Goal: Task Accomplishment & Management: Use online tool/utility

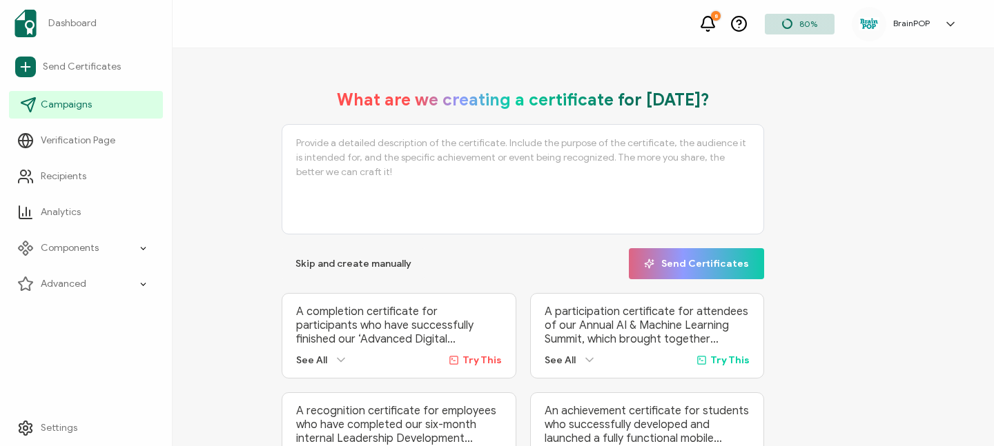
click at [61, 108] on span "Campaigns" at bounding box center [66, 105] width 51 height 14
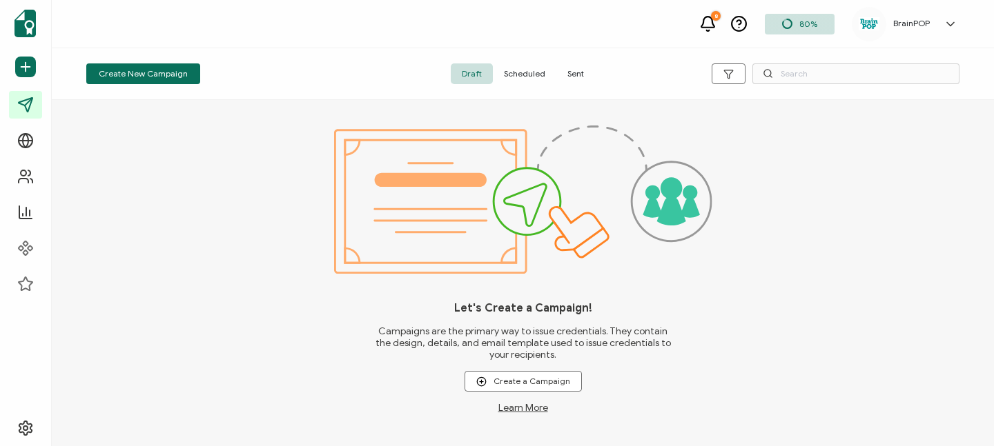
click at [573, 70] on span "Sent" at bounding box center [575, 73] width 39 height 21
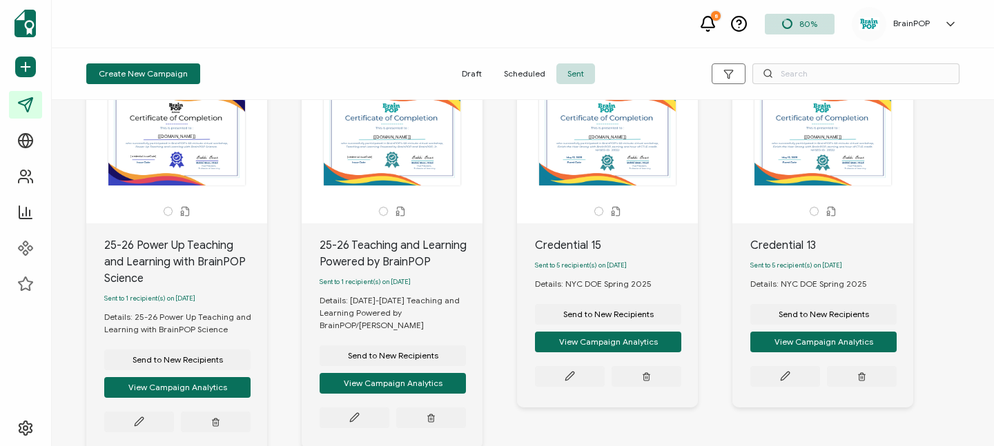
scroll to position [466, 0]
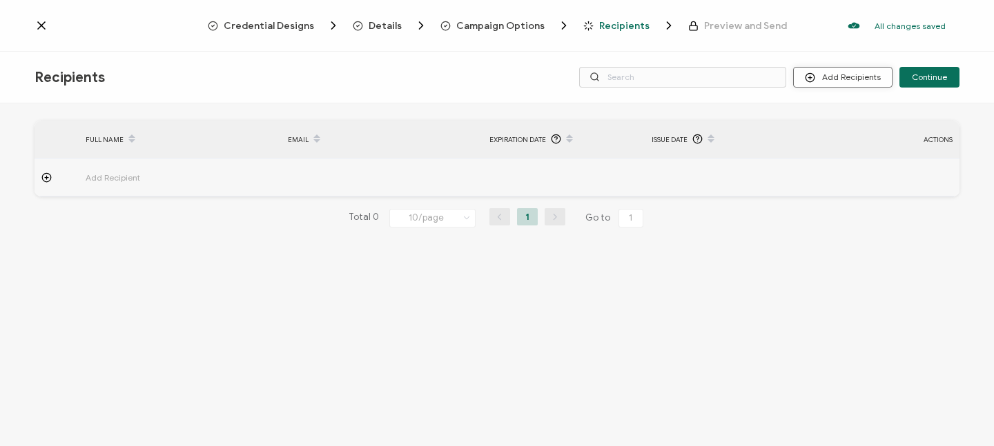
click at [838, 77] on button "Add Recipients" at bounding box center [842, 77] width 99 height 21
click at [846, 112] on span "Upload Recipients" at bounding box center [860, 114] width 70 height 10
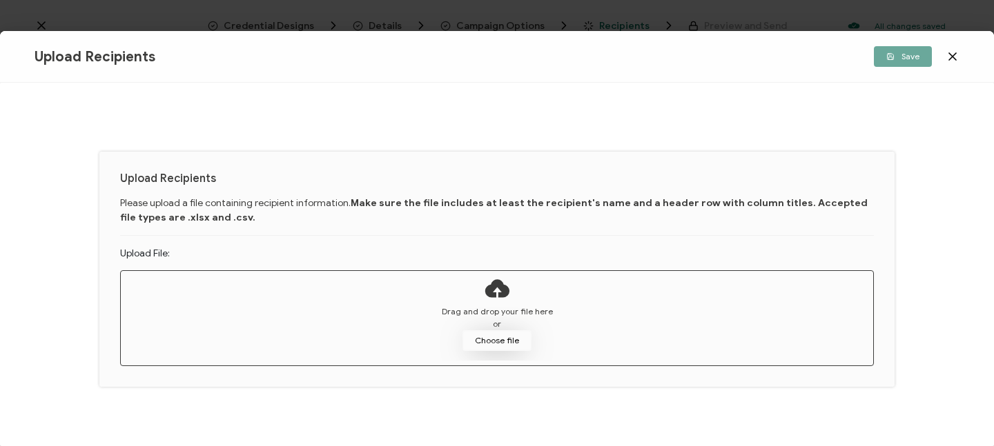
click at [499, 334] on button "Choose file" at bounding box center [496, 341] width 69 height 21
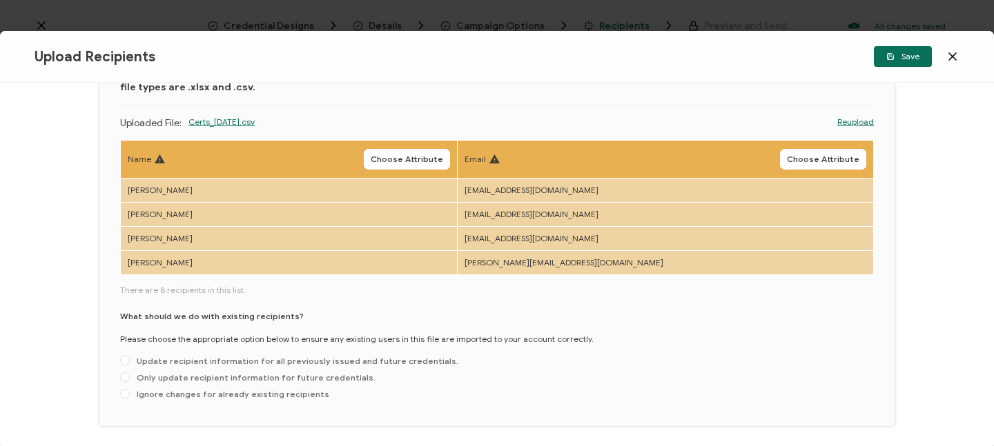
scroll to position [103, 0]
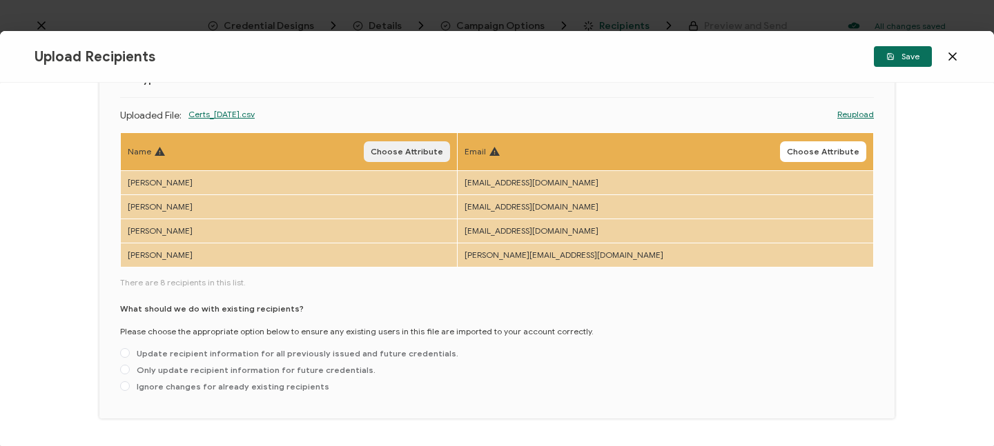
click at [426, 148] on span "Choose Attribute" at bounding box center [407, 152] width 72 height 8
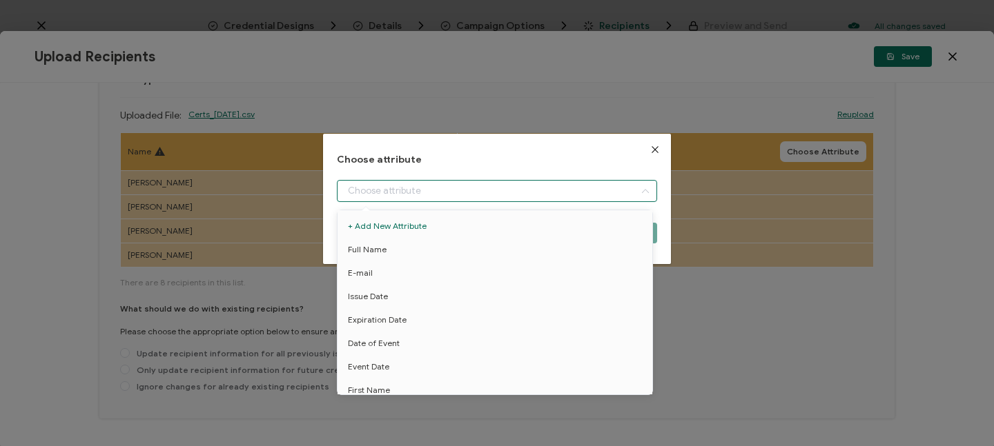
click at [433, 196] on input "dialog" at bounding box center [497, 191] width 320 height 22
click at [409, 242] on li "Full Name" at bounding box center [497, 249] width 326 height 23
type input "Full Name"
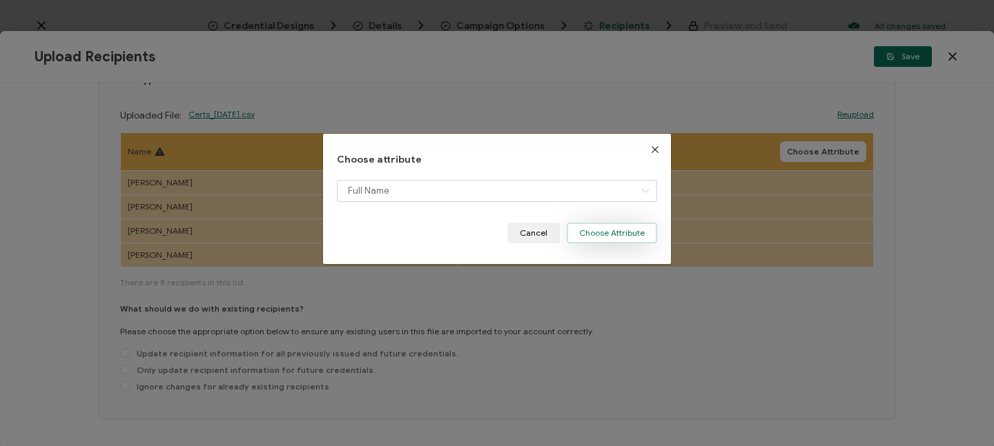
click at [600, 235] on button "Choose Attribute" at bounding box center [611, 233] width 90 height 21
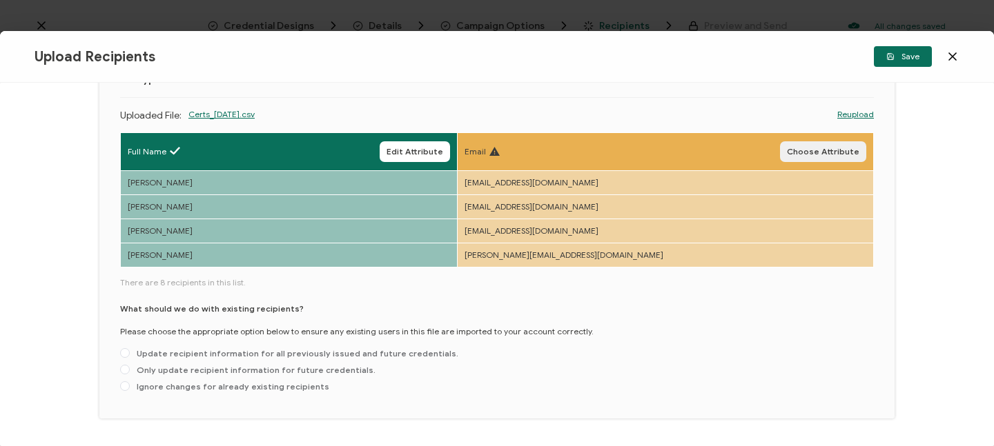
click at [806, 153] on span "Choose Attribute" at bounding box center [823, 152] width 72 height 8
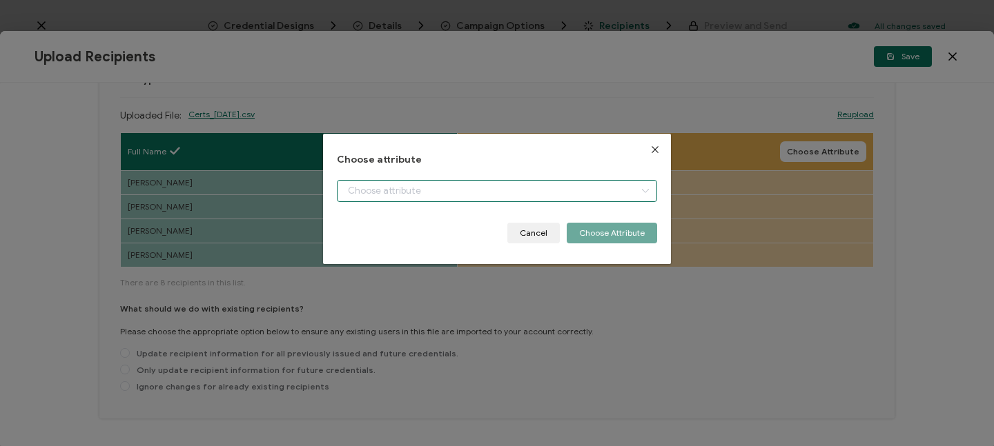
click at [522, 186] on input "dialog" at bounding box center [497, 191] width 320 height 22
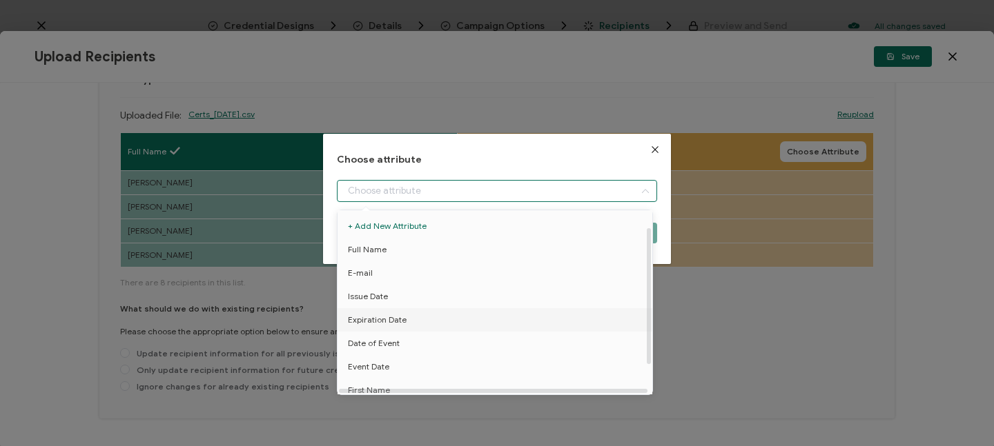
scroll to position [32, 0]
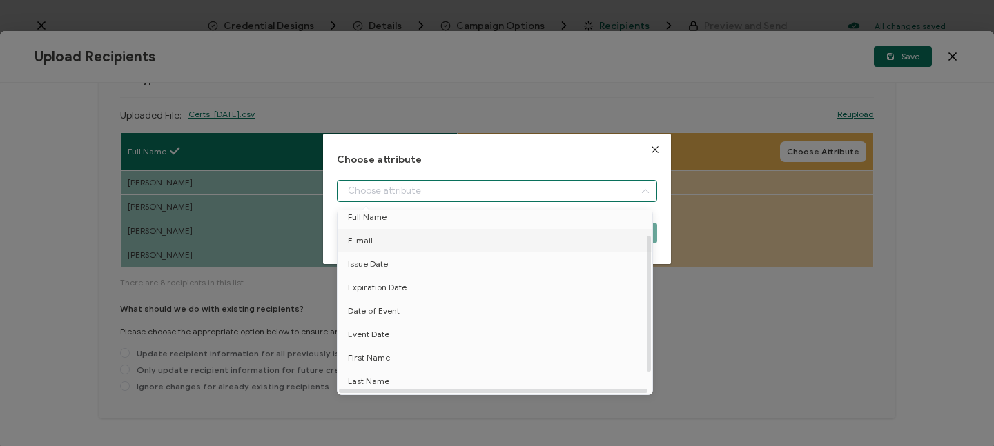
click at [404, 244] on li "E-mail" at bounding box center [497, 240] width 326 height 23
type input "E-mail"
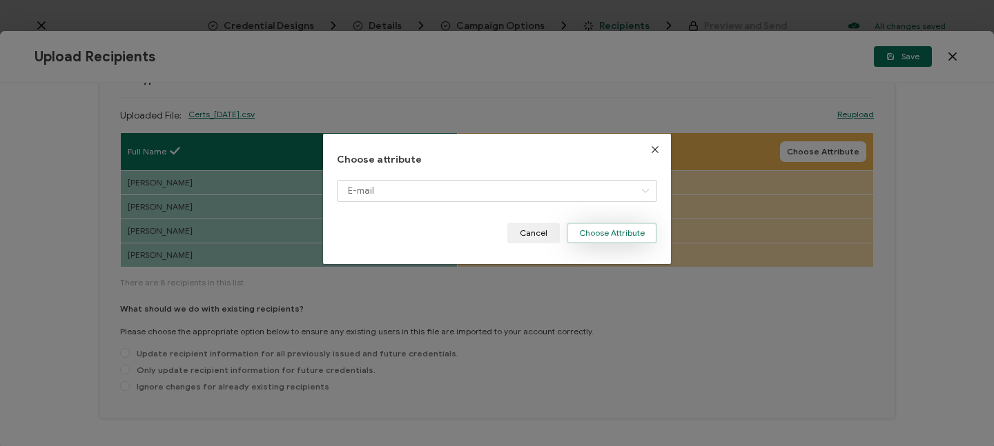
click at [611, 230] on button "Choose Attribute" at bounding box center [611, 233] width 90 height 21
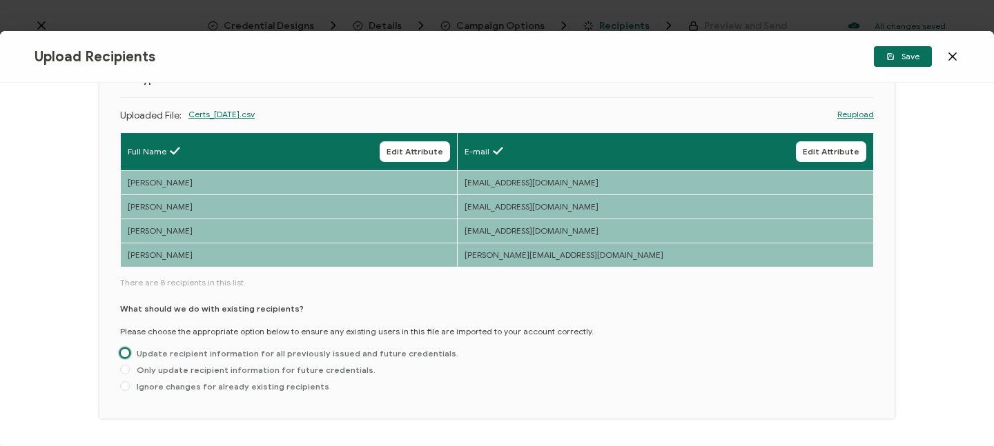
click at [123, 353] on span at bounding box center [125, 353] width 10 height 10
click at [123, 353] on input "Update recipient information for all previously issued and future credentials." at bounding box center [125, 353] width 10 height 11
radio input "true"
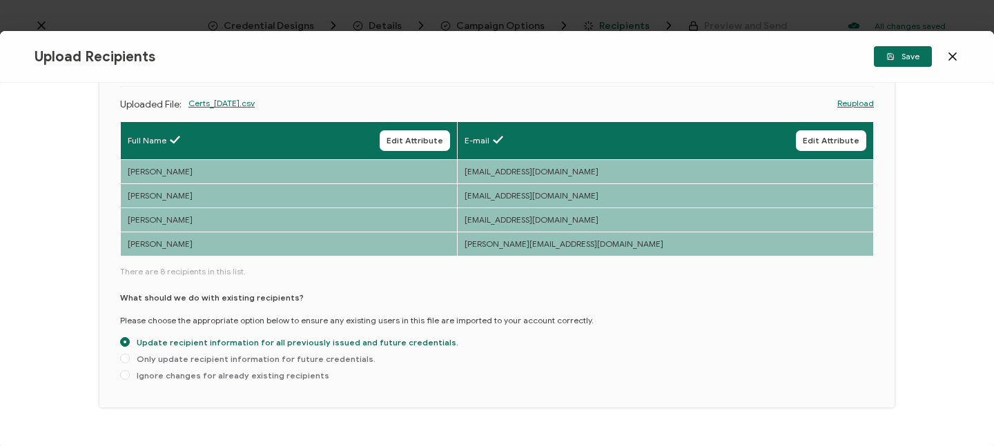
scroll to position [106, 0]
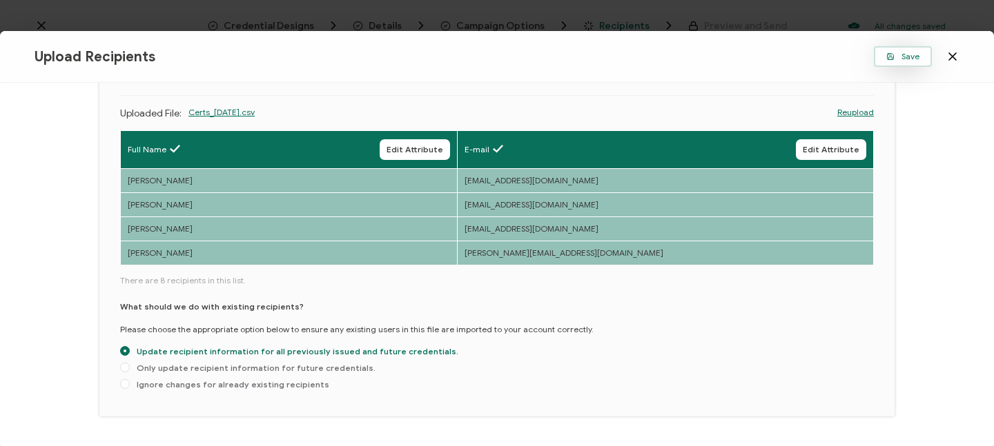
click at [904, 57] on span "Save" at bounding box center [902, 56] width 33 height 8
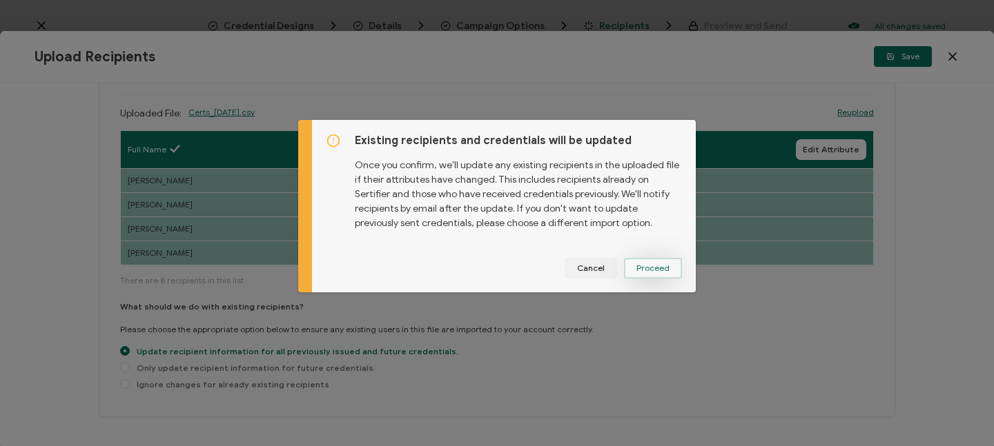
click at [661, 269] on span "Proceed" at bounding box center [652, 268] width 33 height 8
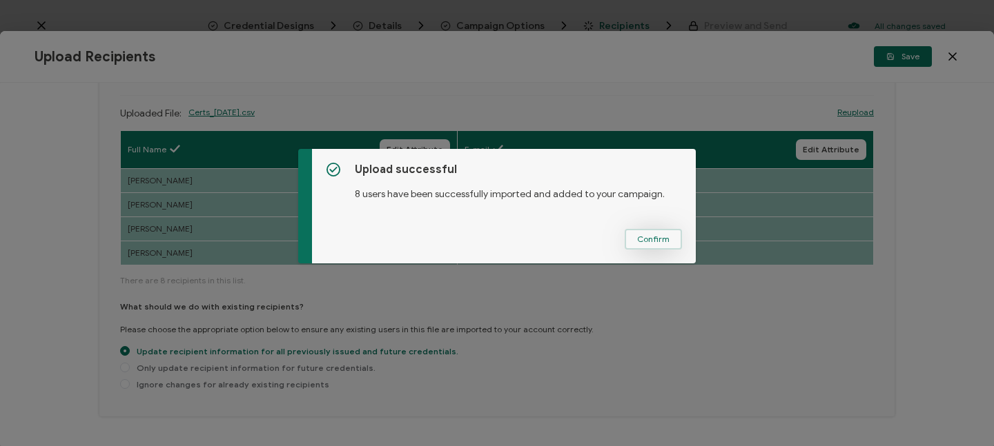
click at [649, 239] on span "Confirm" at bounding box center [653, 239] width 32 height 8
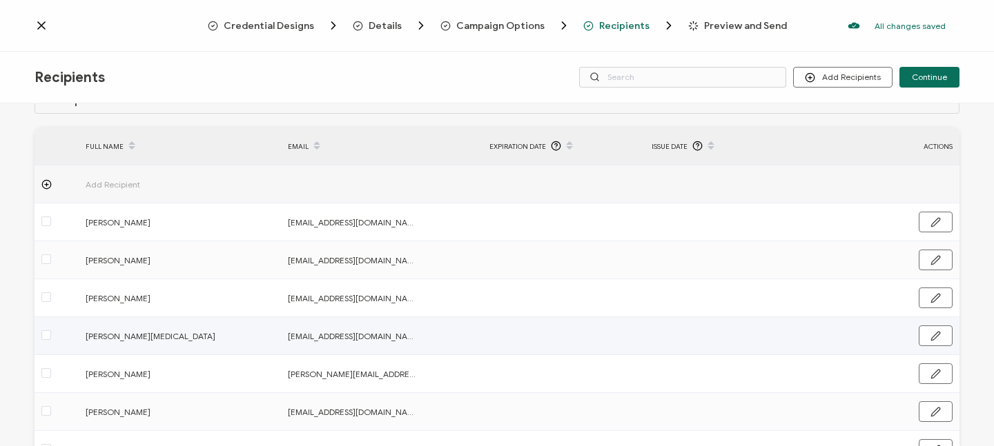
scroll to position [0, 0]
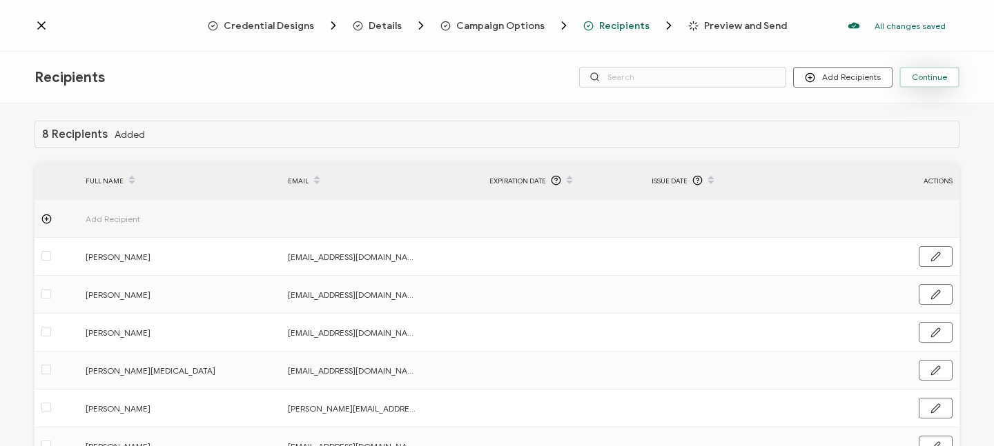
click at [931, 79] on span "Continue" at bounding box center [928, 77] width 35 height 8
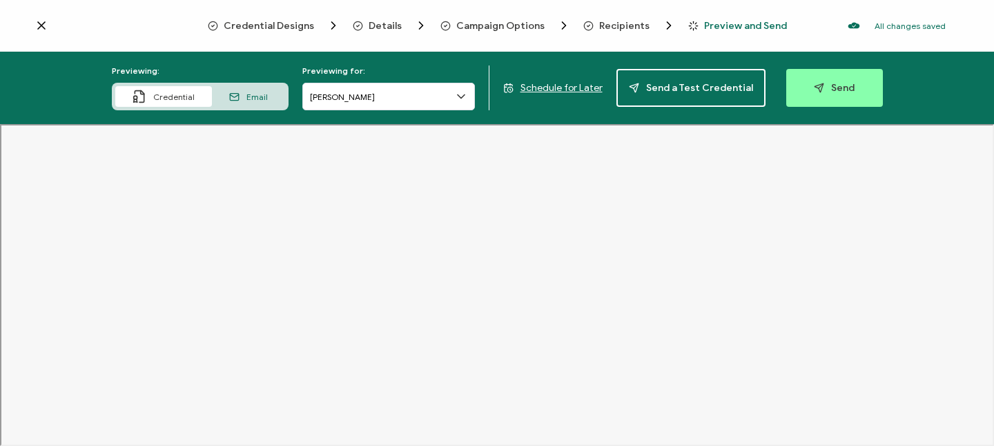
click at [578, 90] on span "Schedule for Later" at bounding box center [561, 88] width 82 height 12
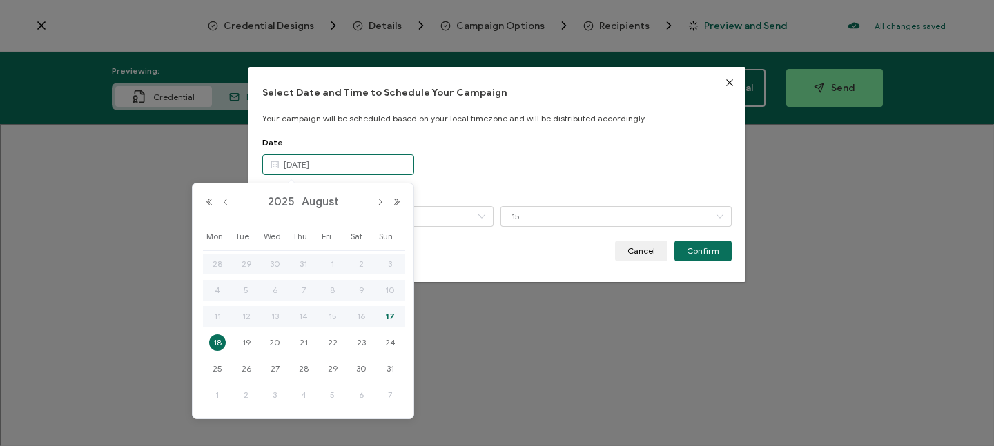
click at [371, 166] on input "[DATE]" at bounding box center [338, 165] width 152 height 21
click at [244, 337] on span "19" at bounding box center [246, 343] width 17 height 17
type input "[DATE]"
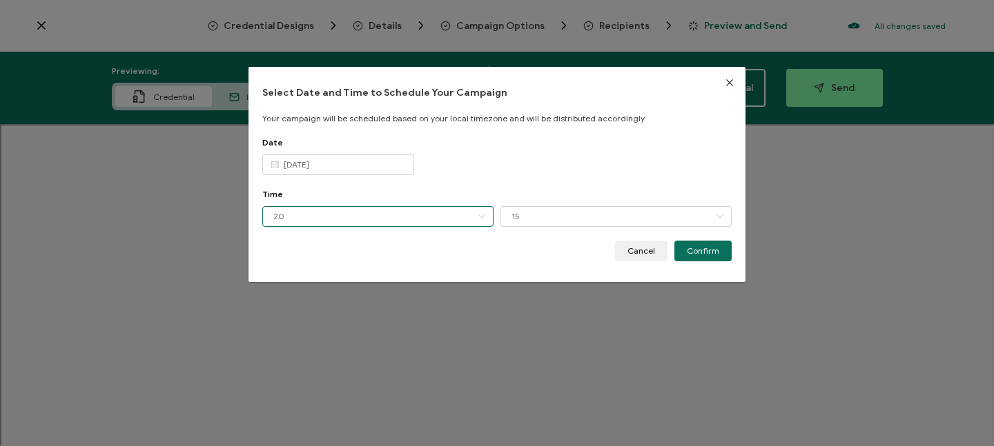
click at [338, 215] on input "20" at bounding box center [377, 216] width 231 height 21
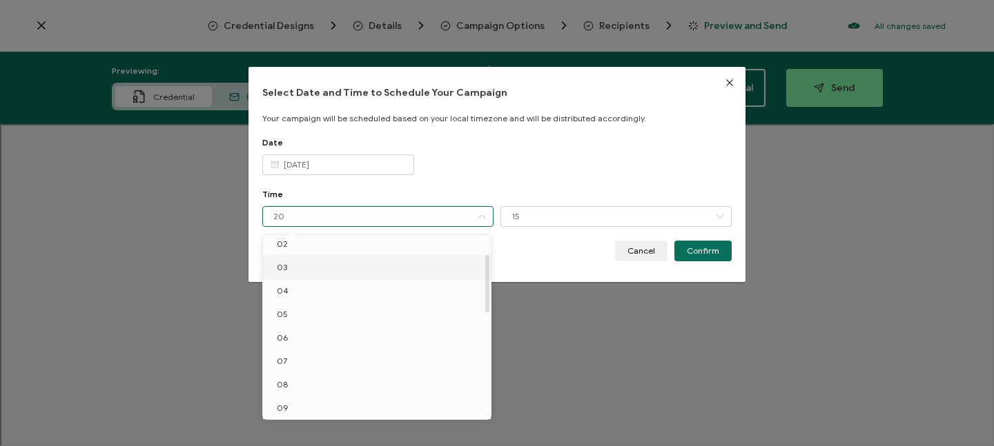
scroll to position [59, 0]
click at [303, 376] on li "08" at bounding box center [379, 379] width 233 height 23
type input "08"
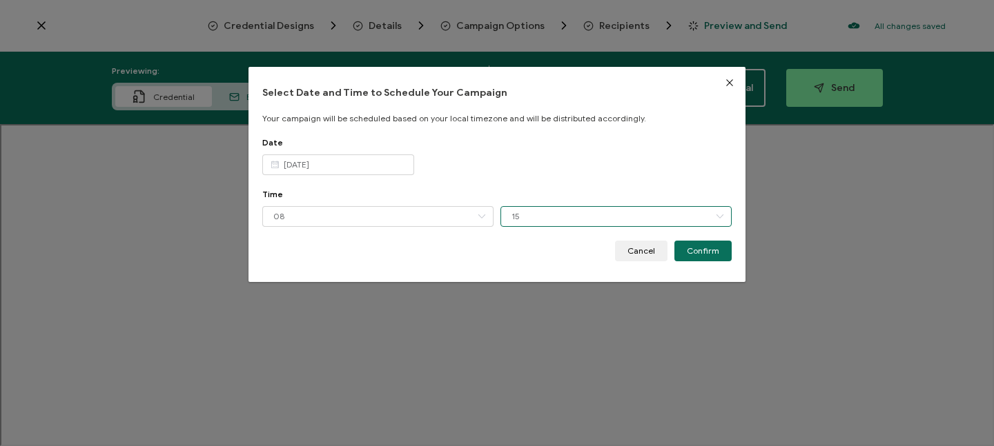
click at [555, 215] on input "15" at bounding box center [615, 216] width 231 height 21
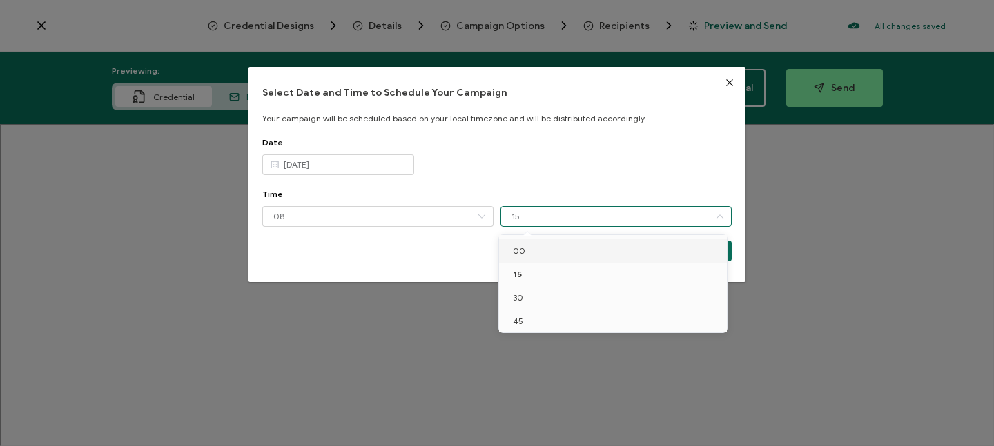
click at [540, 247] on li "00" at bounding box center [615, 250] width 233 height 23
type input "00"
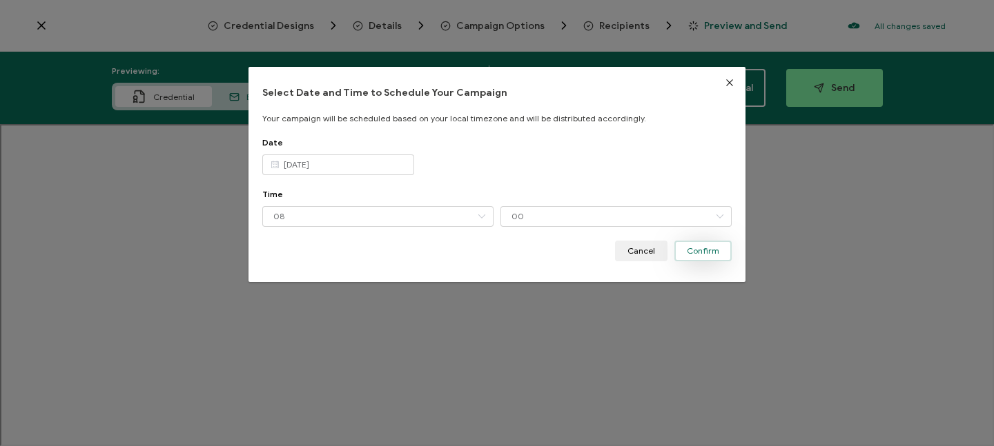
click at [698, 248] on span "Confirm" at bounding box center [703, 251] width 32 height 8
